Goal: Task Accomplishment & Management: Complete application form

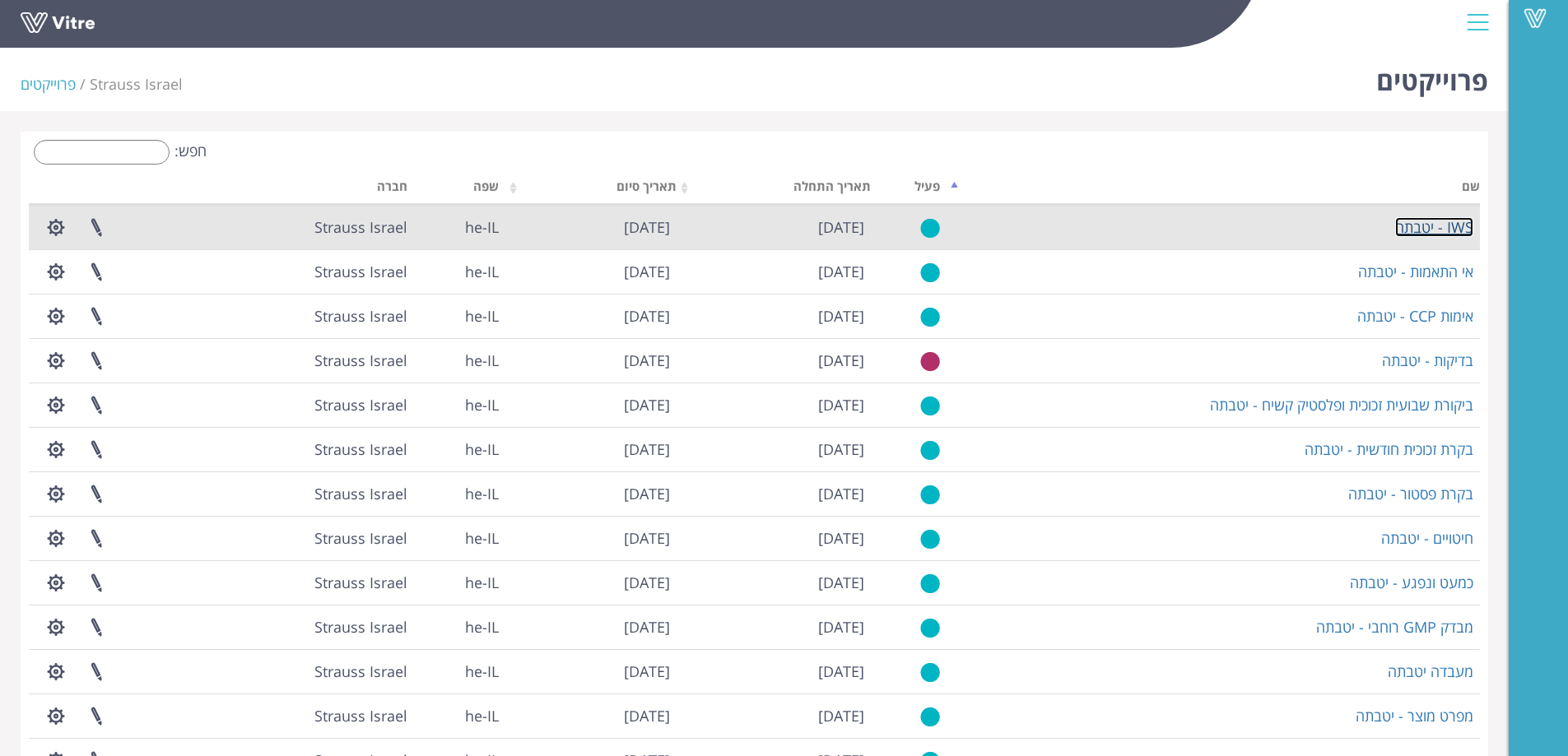
click at [1441, 225] on link "IWS - יטבתה" at bounding box center [1433, 227] width 78 height 19
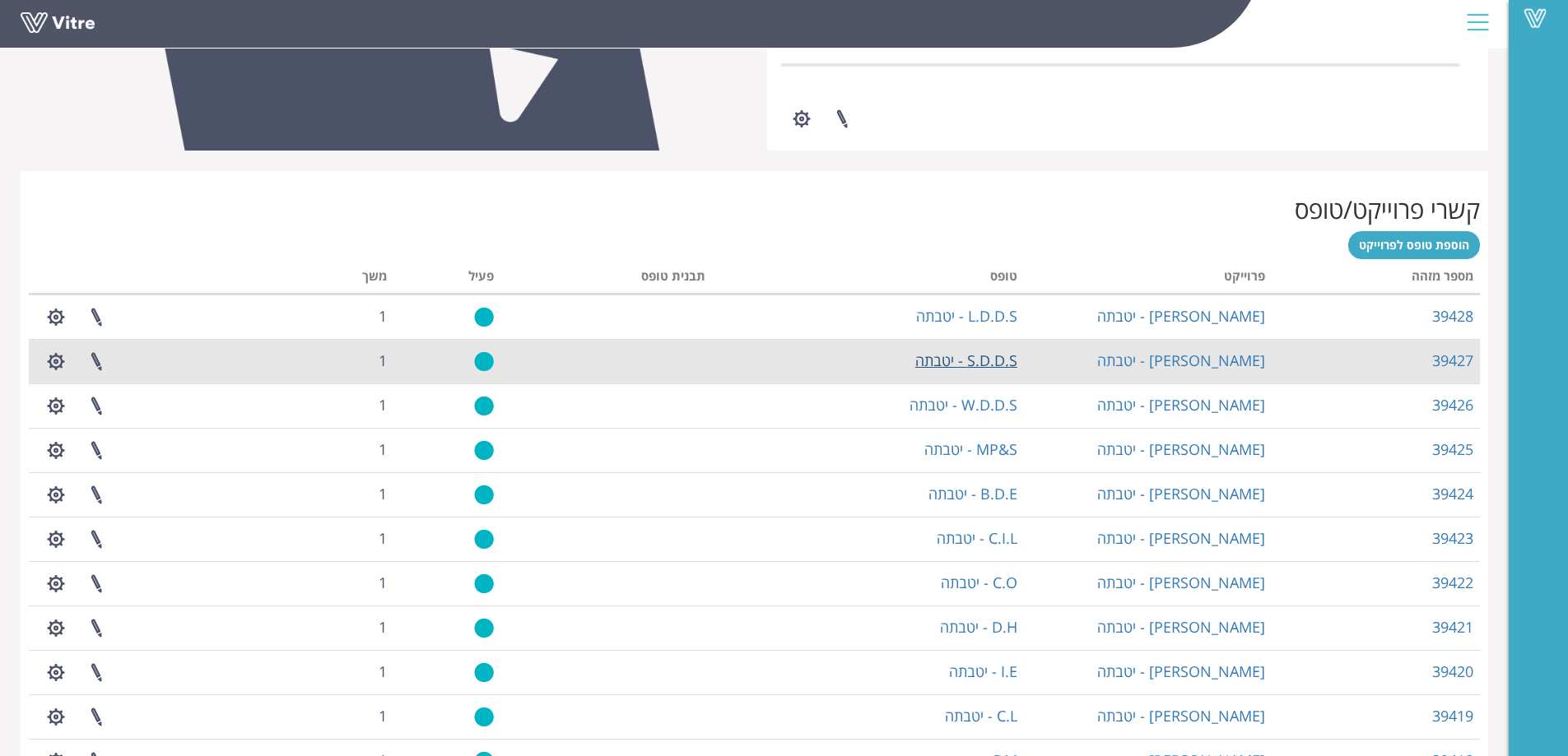
scroll to position [527, 0]
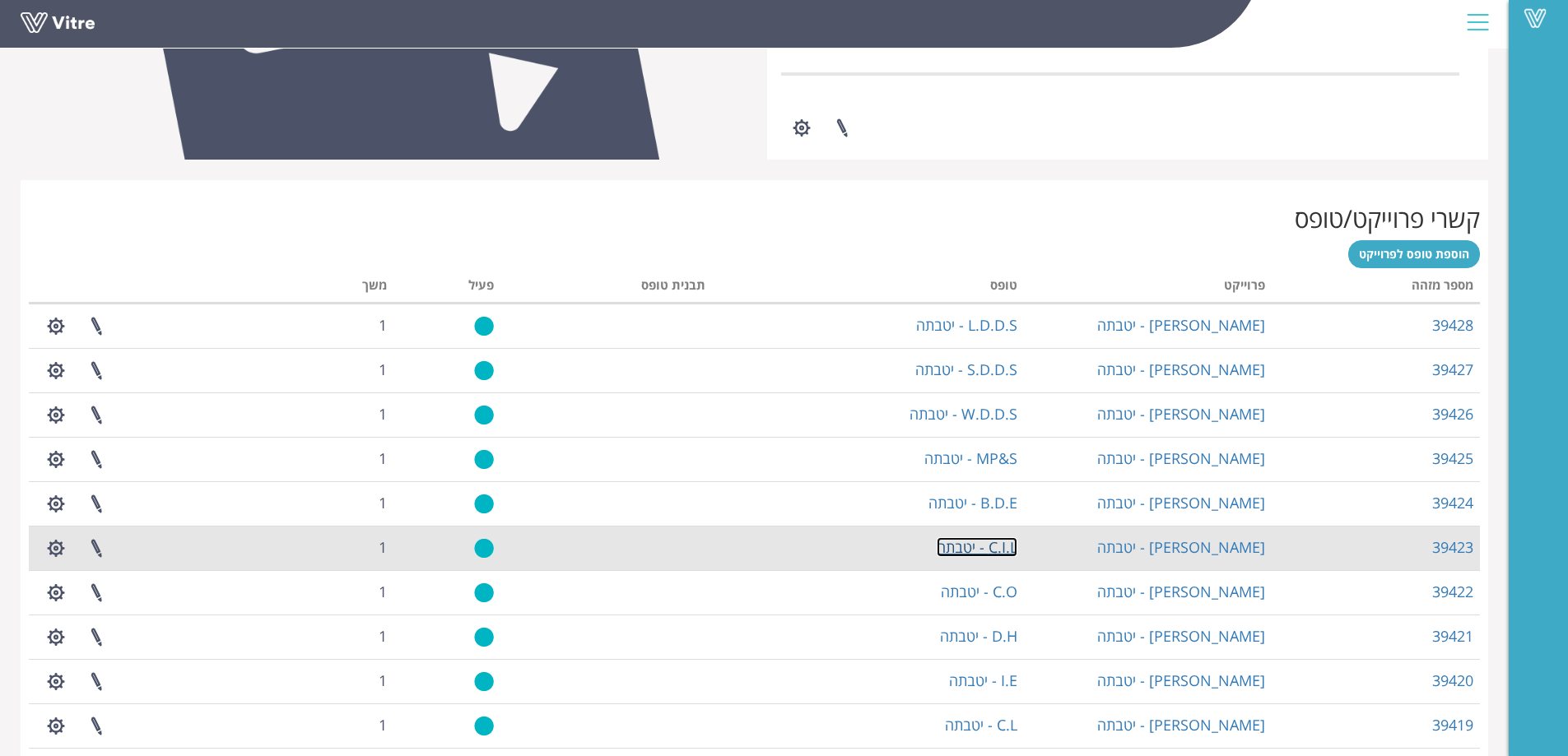
click at [979, 548] on link "C.I.L - יטבתה" at bounding box center [977, 547] width 81 height 19
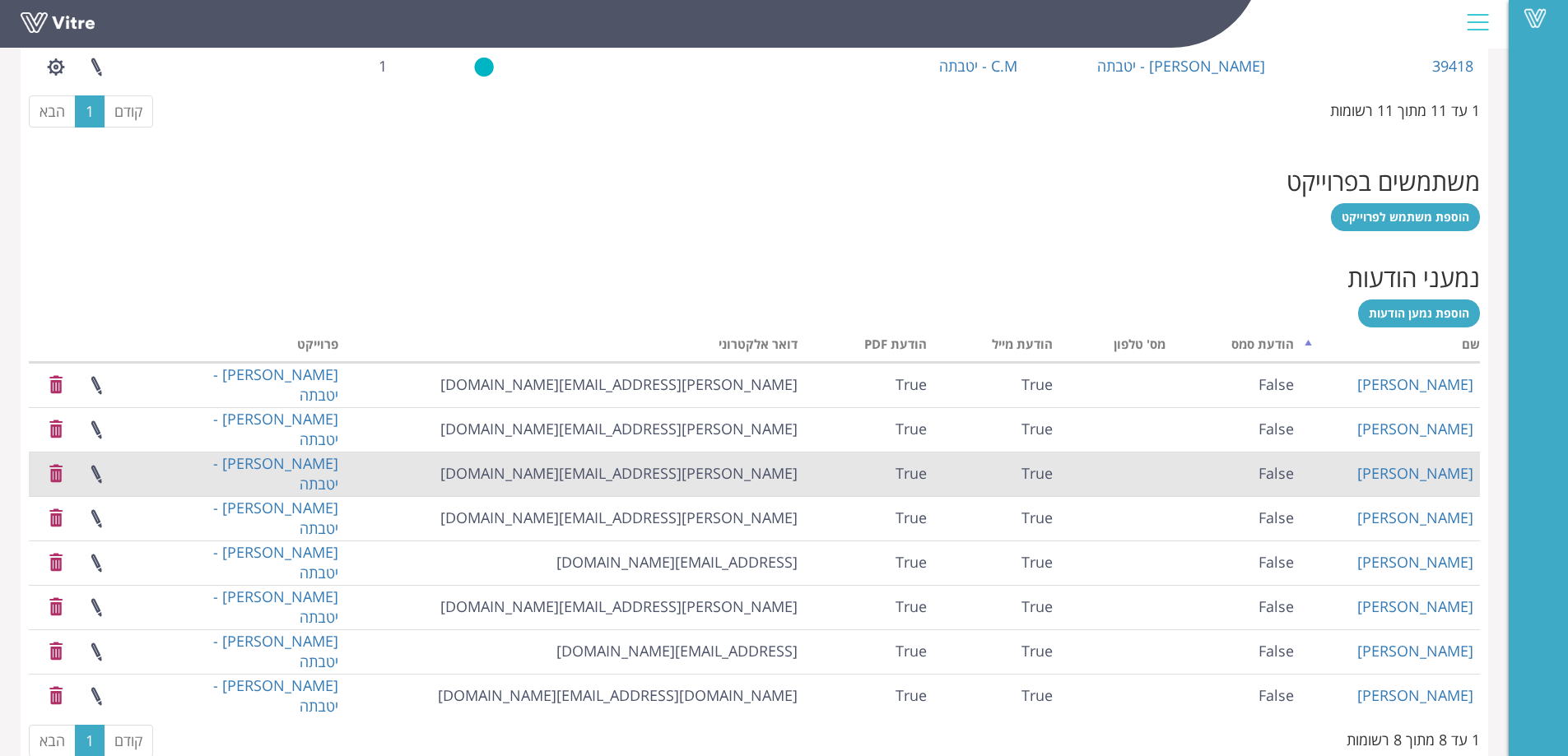
scroll to position [1268, 0]
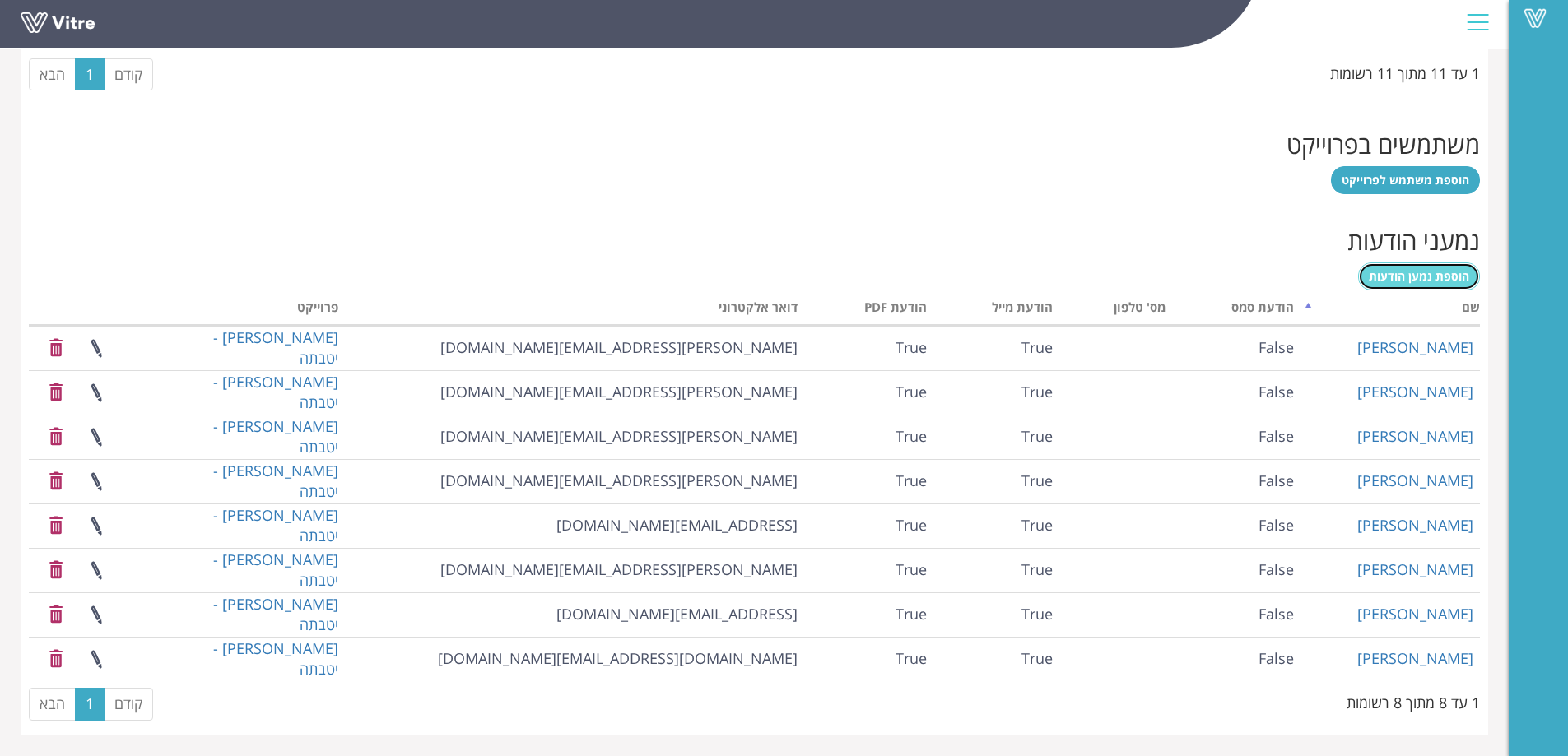
click at [1423, 279] on span "הוספת נמען הודעות" at bounding box center [1418, 276] width 100 height 16
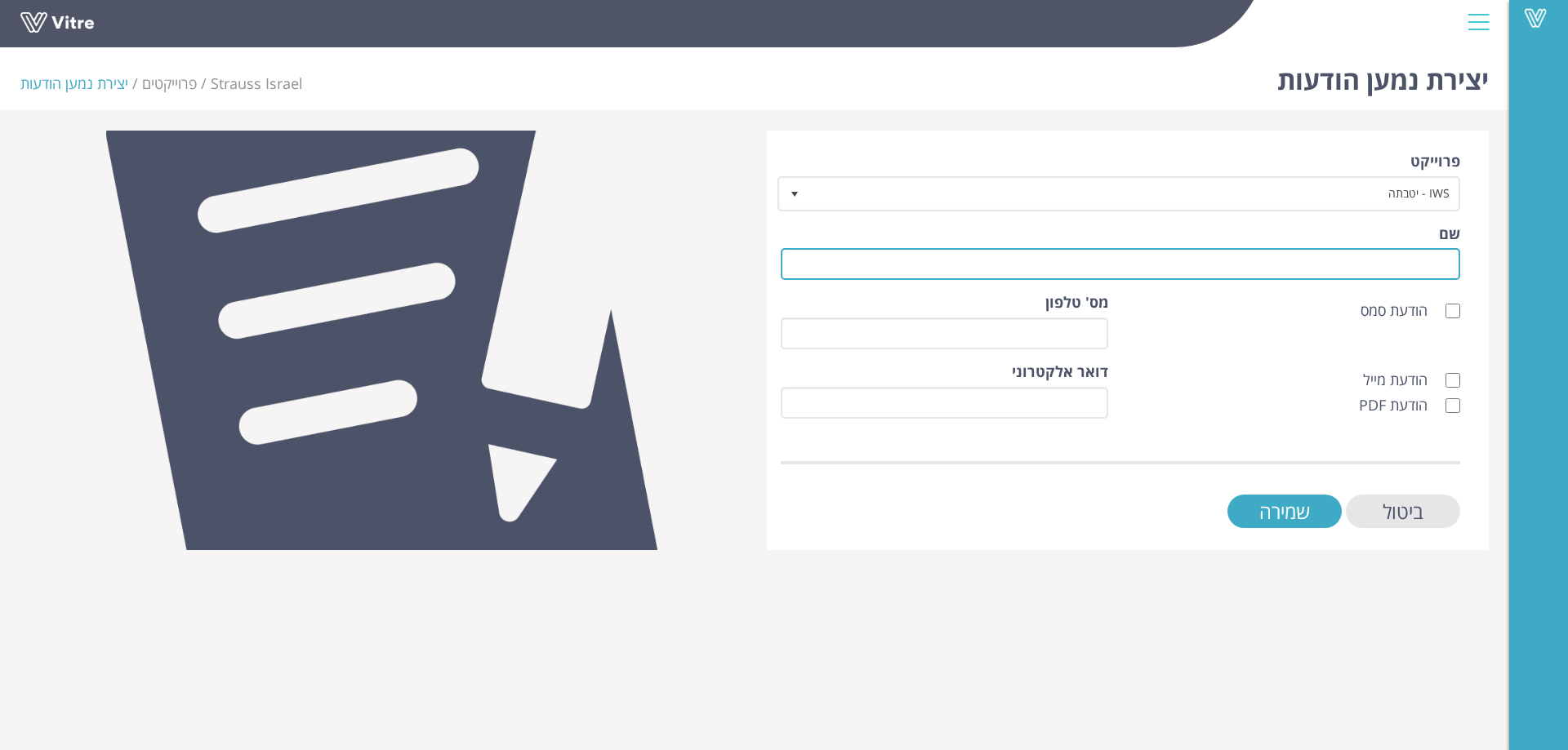
click at [1420, 271] on input "שם" at bounding box center [1120, 264] width 679 height 31
paste input "[PERSON_NAME] [PERSON_NAME]"
type input "[PERSON_NAME] [PERSON_NAME]"
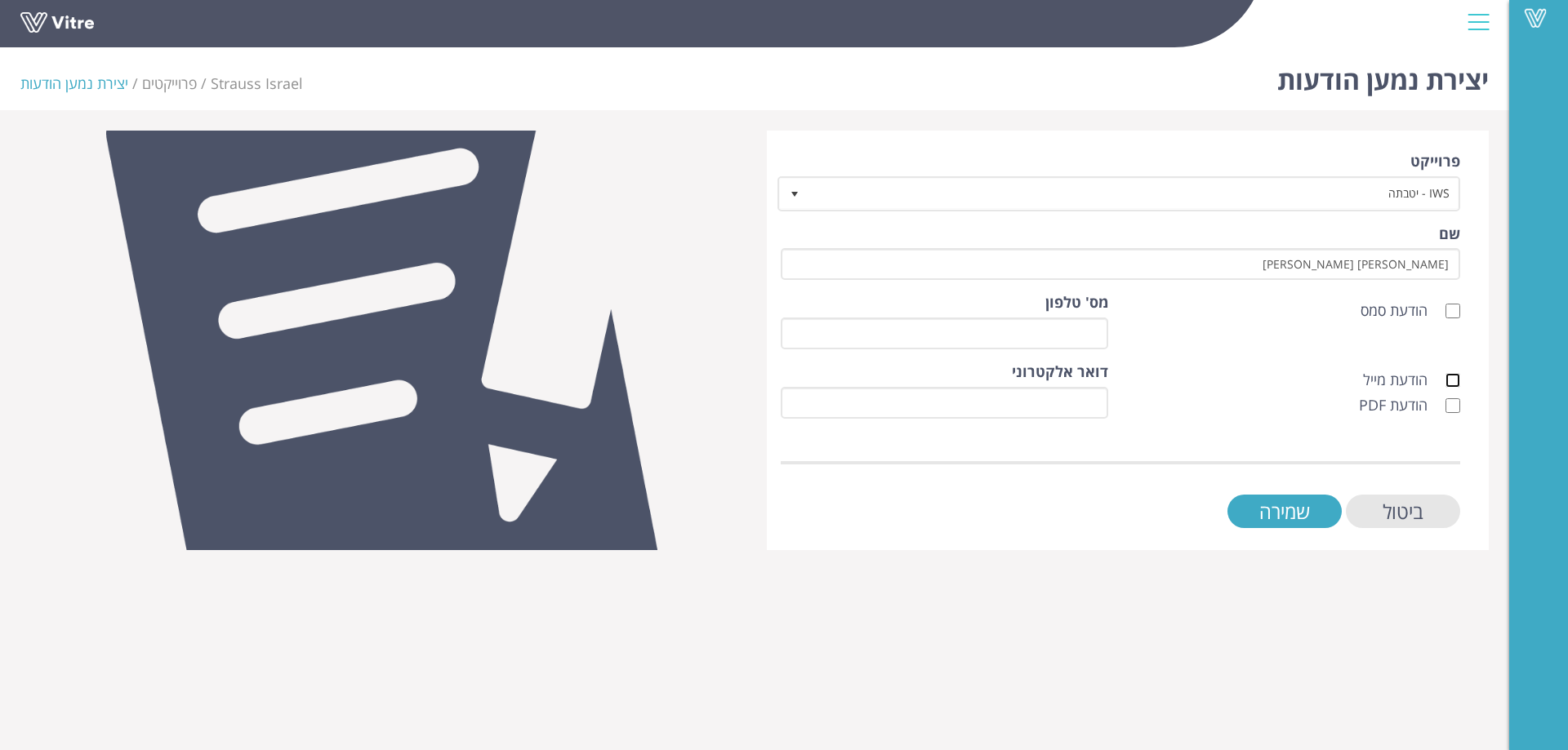
click at [1455, 386] on input "הודעת מייל" at bounding box center [1452, 380] width 15 height 15
checkbox input "true"
click at [1453, 406] on input "הודעת PDF" at bounding box center [1452, 405] width 15 height 15
checkbox input "true"
click at [1062, 404] on input "דואר אלקטרוני" at bounding box center [944, 403] width 327 height 31
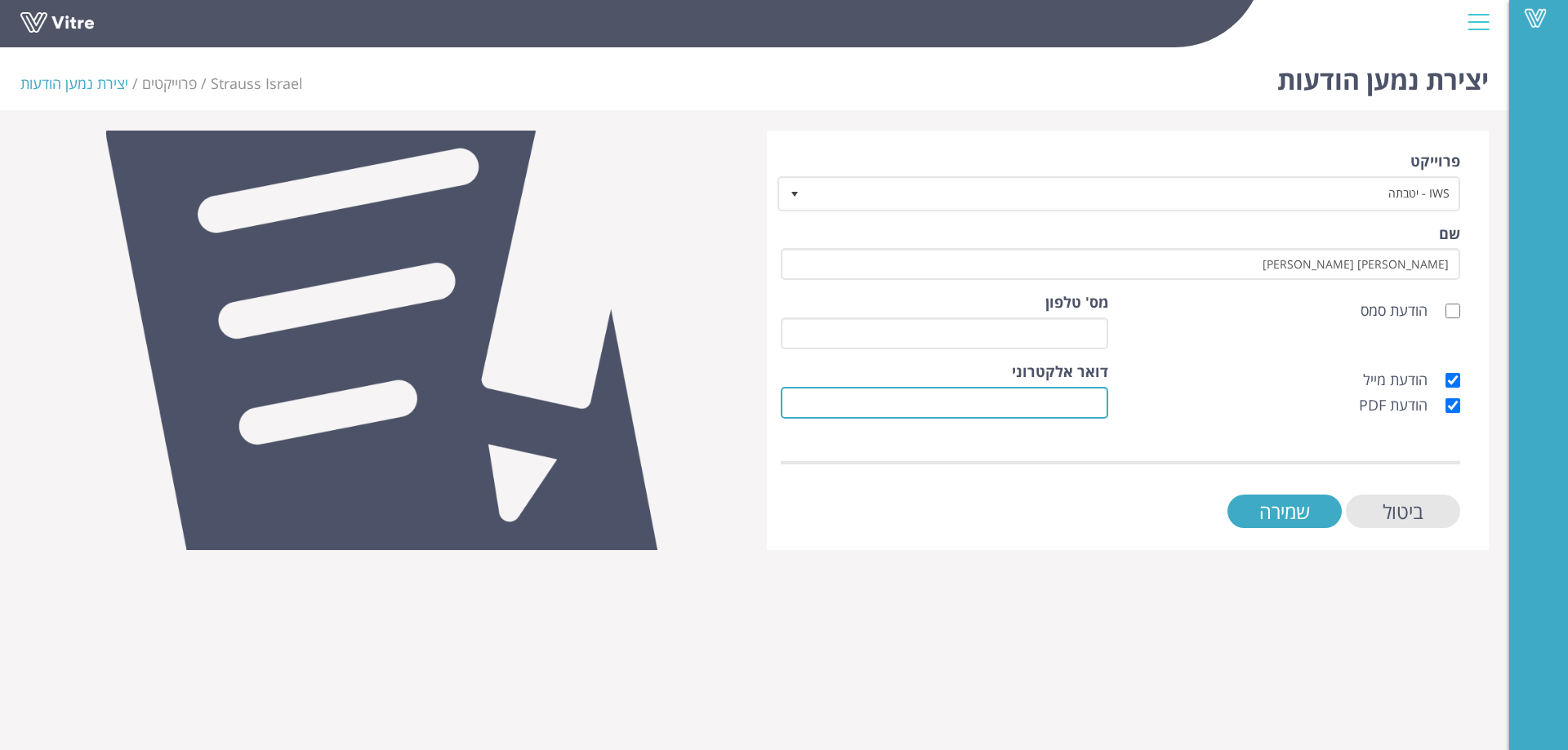
paste input "[EMAIL_ADDRESS][DOMAIN_NAME]"
type input "[EMAIL_ADDRESS][DOMAIN_NAME]"
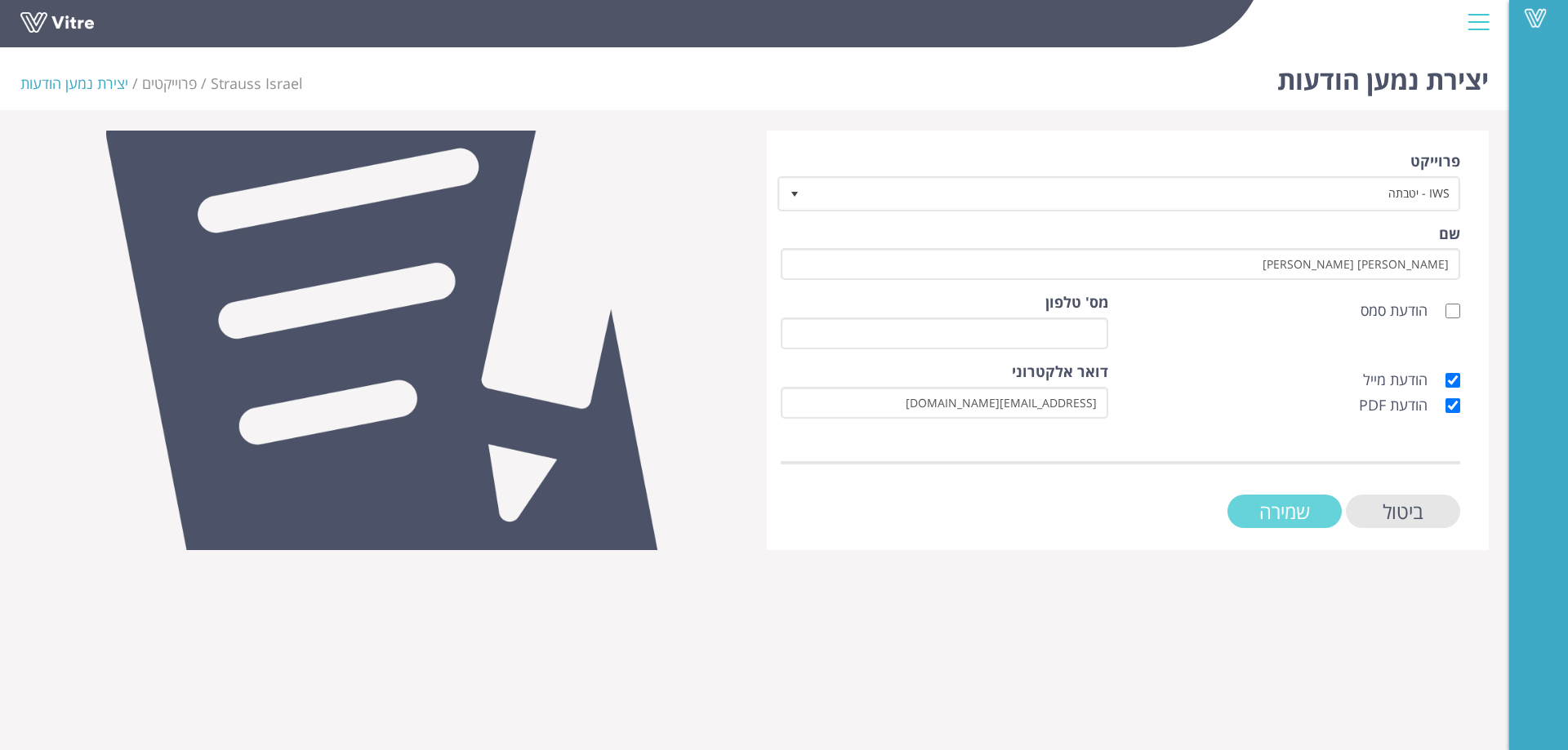
click at [1268, 514] on input "שמירה" at bounding box center [1284, 512] width 114 height 33
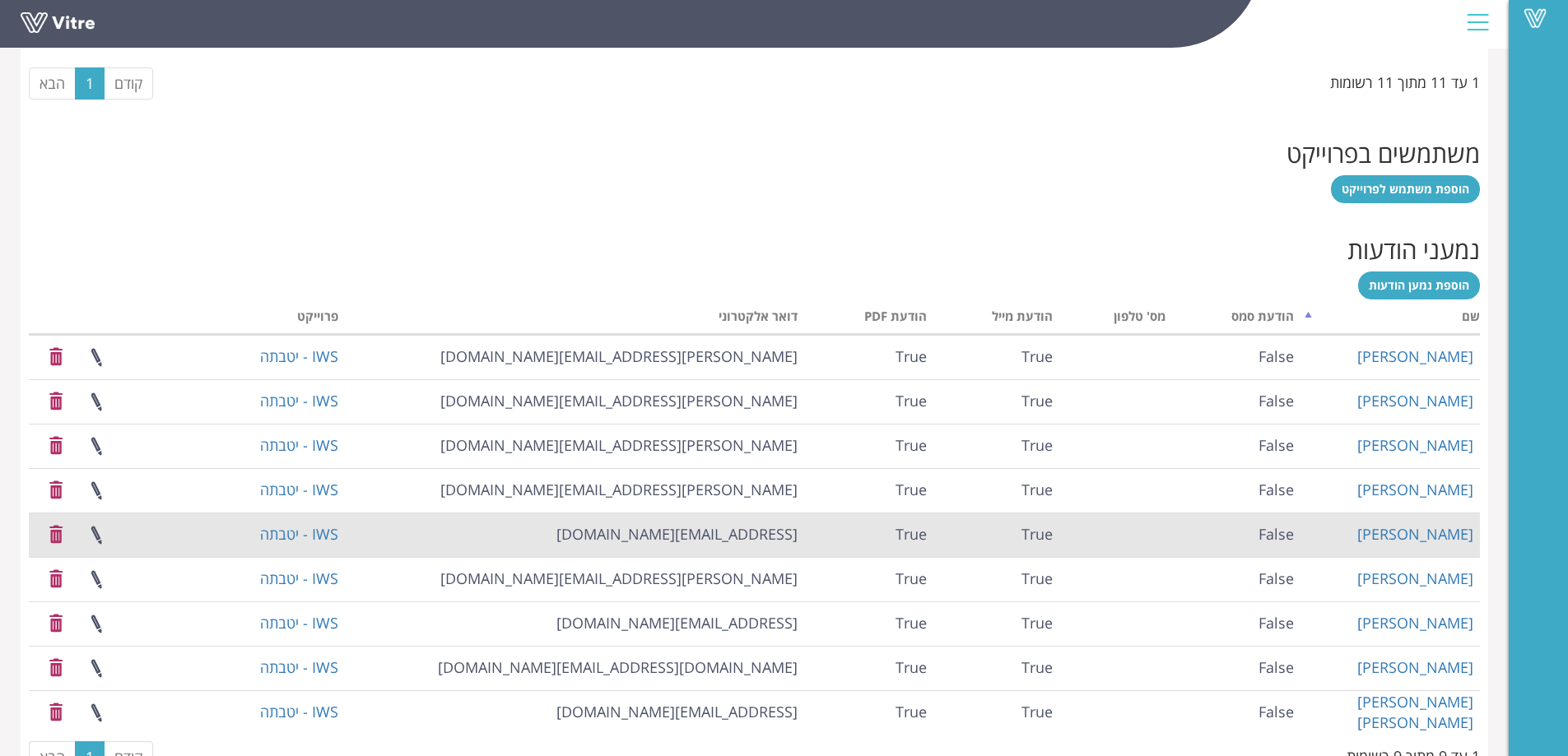
scroll to position [1313, 0]
